Goal: Task Accomplishment & Management: Complete application form

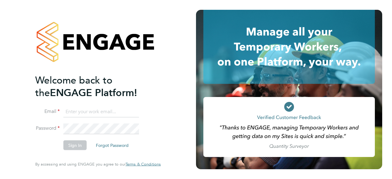
type input "seddon@psrsolutions.co.uk"
click at [70, 147] on button "Sign In" at bounding box center [74, 146] width 23 height 10
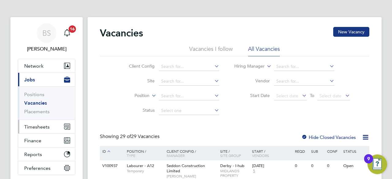
click at [43, 123] on button "Timesheets" at bounding box center [46, 126] width 57 height 13
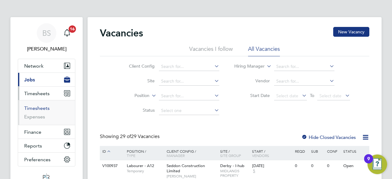
click at [39, 106] on link "Timesheets" at bounding box center [36, 108] width 25 height 6
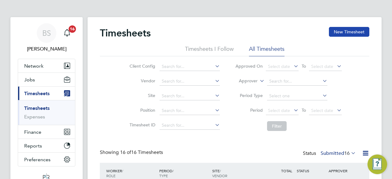
click at [336, 32] on button "New Timesheet" at bounding box center [349, 32] width 40 height 10
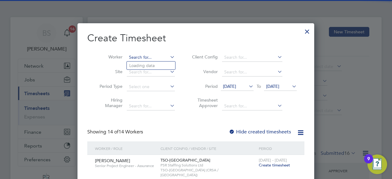
click at [156, 60] on input at bounding box center [151, 57] width 48 height 9
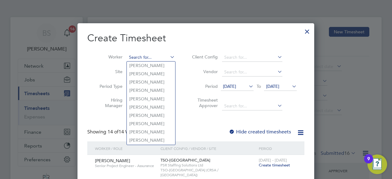
paste input "[PERSON_NAME] – Engage [PERSON_NAME] – Engage [PERSON_NAME] - Engage [PERSON_NA…"
type input "[PERSON_NAME] – Engage [PERSON_NAME] – Engage [PERSON_NAME] - Engage [PERSON_NA…"
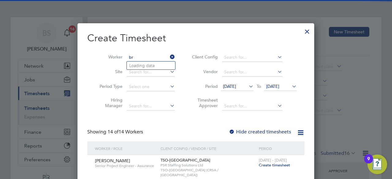
type input "b"
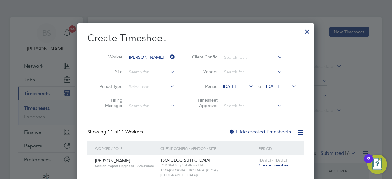
click at [165, 92] on b "[PERSON_NAME]" at bounding box center [183, 90] width 36 height 5
type input "[PERSON_NAME]"
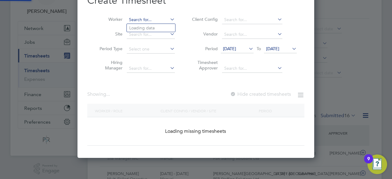
click at [159, 21] on input at bounding box center [151, 20] width 48 height 9
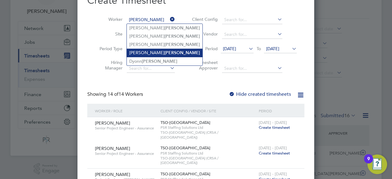
click at [154, 49] on li "[PERSON_NAME]" at bounding box center [165, 53] width 76 height 8
type input "[PERSON_NAME]"
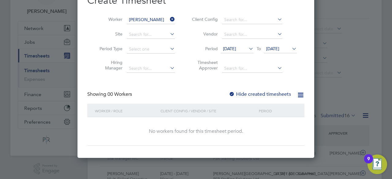
click at [231, 95] on div at bounding box center [232, 95] width 6 height 6
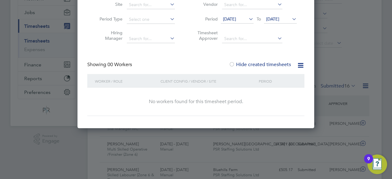
click at [236, 17] on span "[DATE]" at bounding box center [229, 19] width 13 height 6
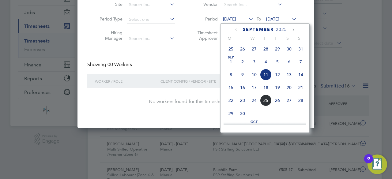
click at [231, 89] on span "15" at bounding box center [231, 88] width 12 height 12
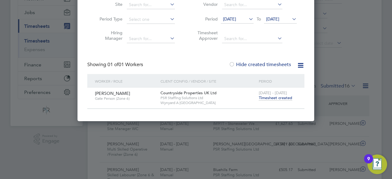
click at [270, 96] on span "Timesheet created" at bounding box center [275, 98] width 33 height 6
